Goal: Go to known website: Access a specific website the user already knows

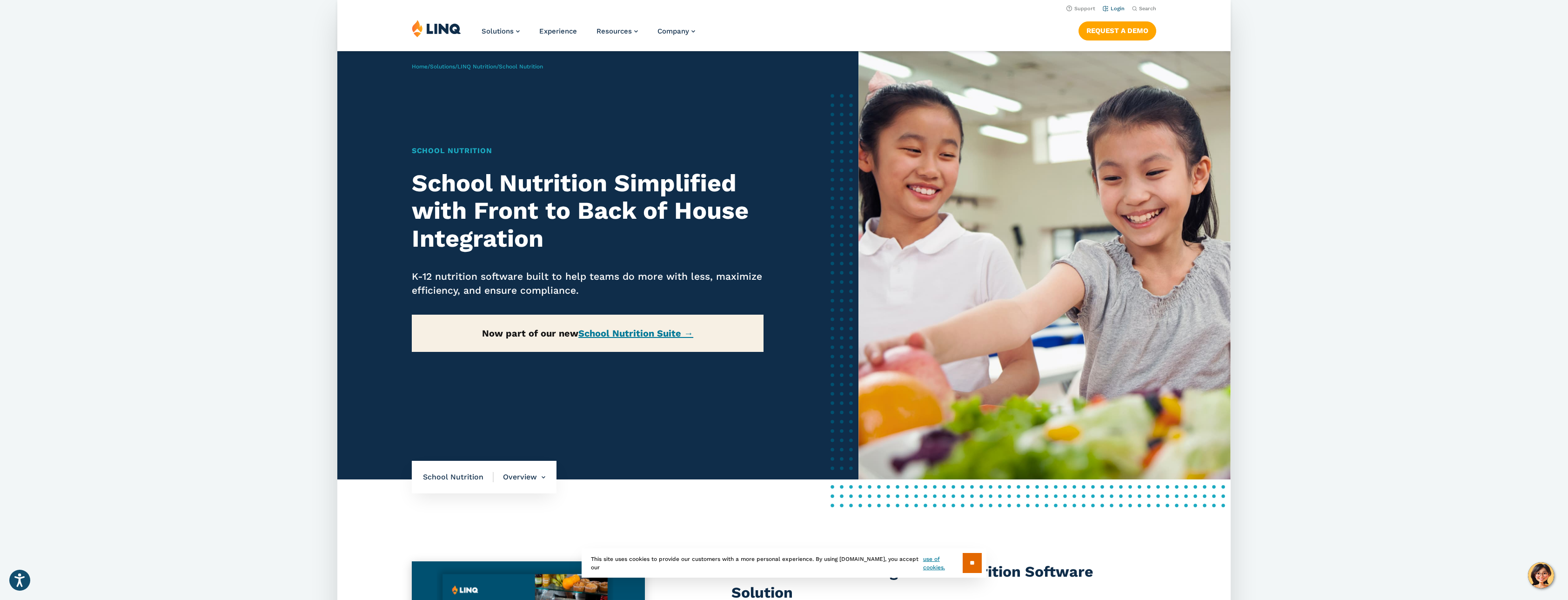
click at [1116, 10] on link "Login" at bounding box center [1114, 9] width 22 height 6
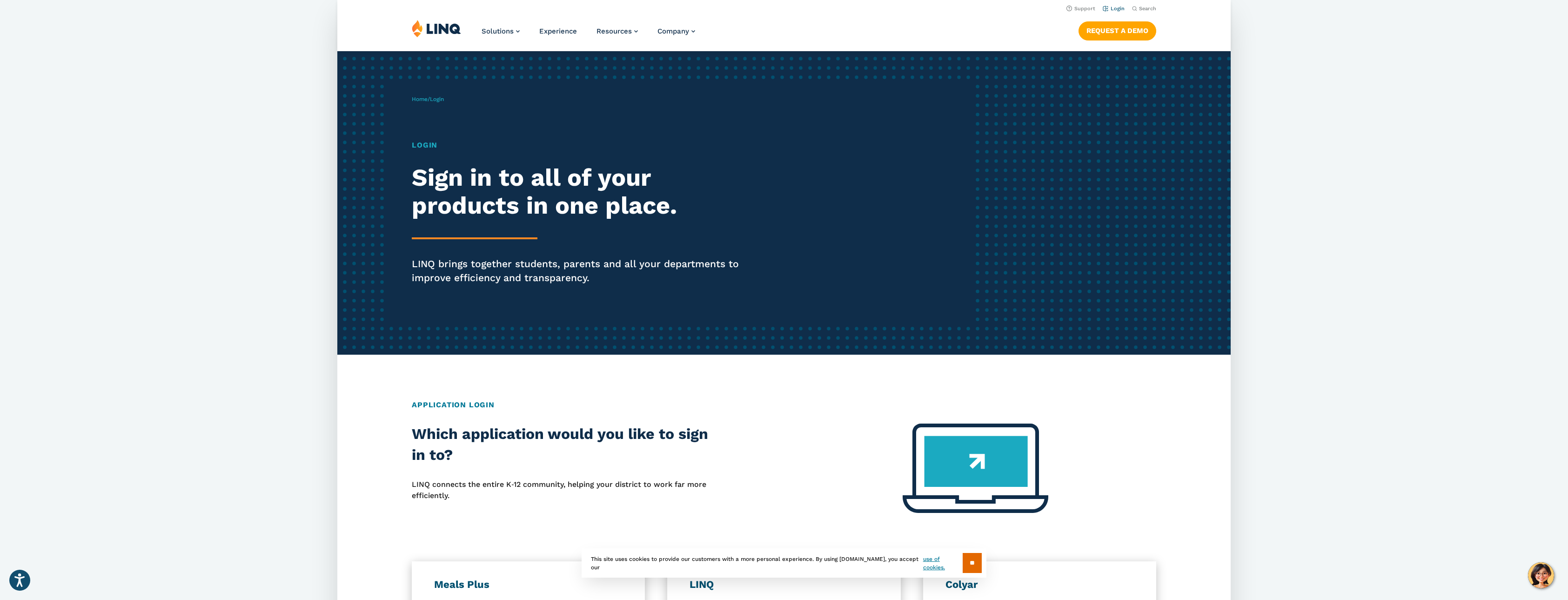
click at [1118, 5] on link "Login" at bounding box center [1114, 9] width 22 height 6
click at [971, 561] on input "**" at bounding box center [972, 563] width 19 height 20
click at [1110, 9] on link "Login" at bounding box center [1114, 9] width 22 height 6
click at [440, 188] on h2 "Sign in to all of your products in one place." at bounding box center [584, 192] width 345 height 56
click at [454, 233] on div "Login Sign in to all of your products in one place. LINQ brings together studen…" at bounding box center [584, 225] width 345 height 171
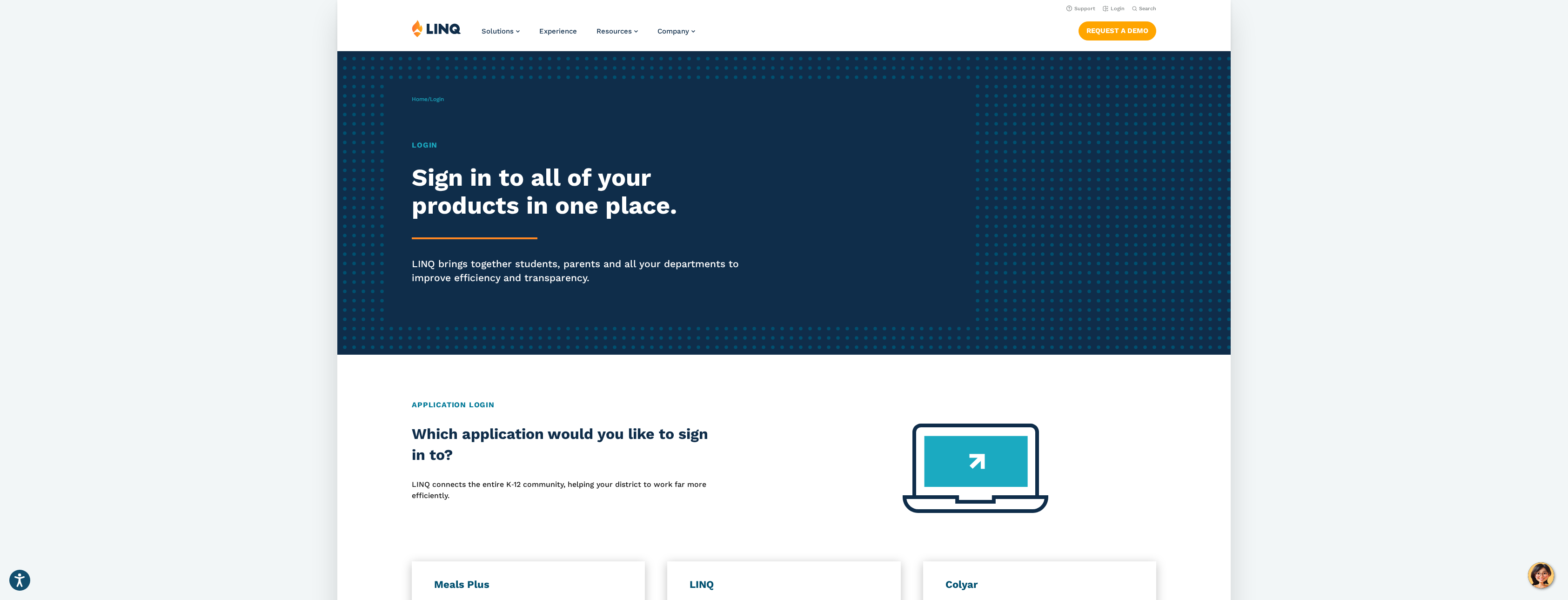
drag, startPoint x: 466, startPoint y: 275, endPoint x: 459, endPoint y: 247, distance: 28.9
click at [466, 274] on p "LINQ brings together students, parents and all your departments to improve effi…" at bounding box center [584, 271] width 345 height 28
click at [443, 97] on span "Login" at bounding box center [436, 99] width 14 height 7
click at [424, 153] on div "Login Sign in to all of your products in one place. LINQ brings together studen…" at bounding box center [584, 225] width 345 height 171
click at [426, 145] on h1 "Login" at bounding box center [584, 145] width 345 height 11
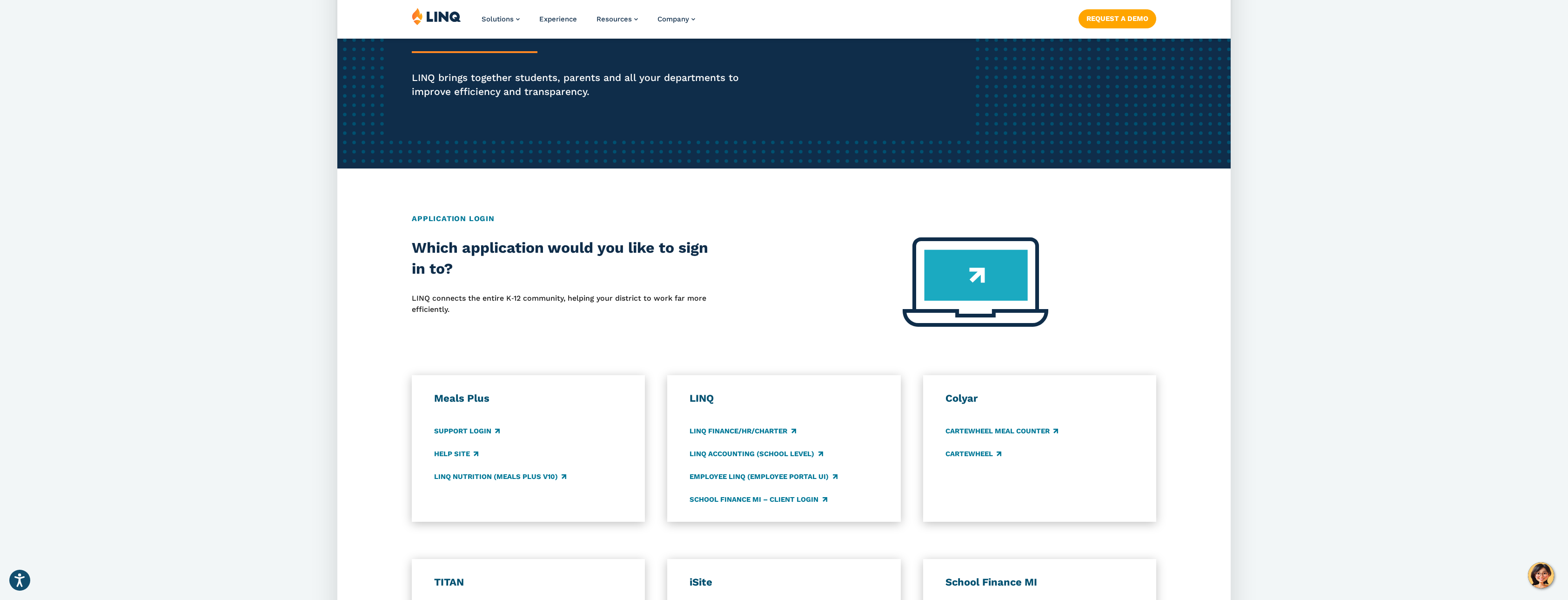
scroll to position [280, 0]
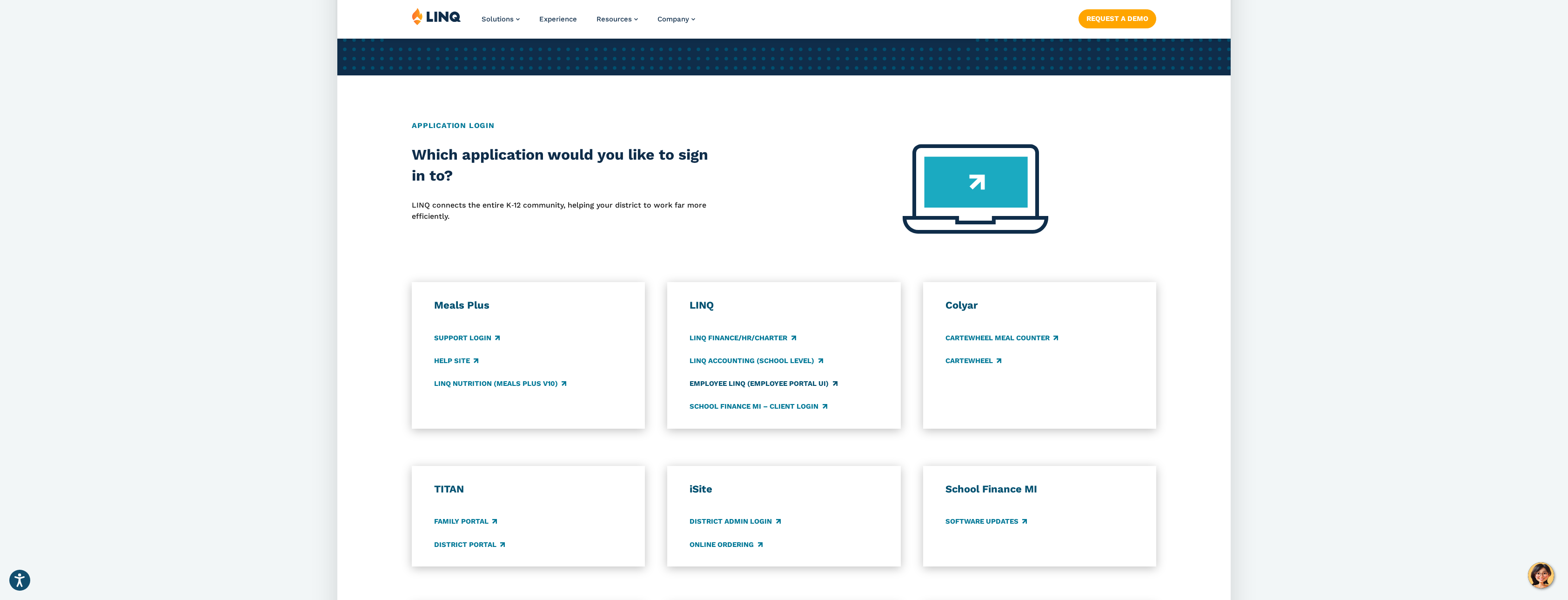
click at [741, 381] on link "Employee LINQ (Employee Portal UI)" at bounding box center [763, 383] width 147 height 10
click at [465, 340] on link "Support Login" at bounding box center [467, 338] width 66 height 10
click at [521, 383] on link "LINQ Nutrition (Meals Plus v10)" at bounding box center [500, 383] width 132 height 10
click at [739, 387] on link "Employee LINQ (Employee Portal UI)" at bounding box center [763, 383] width 147 height 10
